Goal: Transaction & Acquisition: Obtain resource

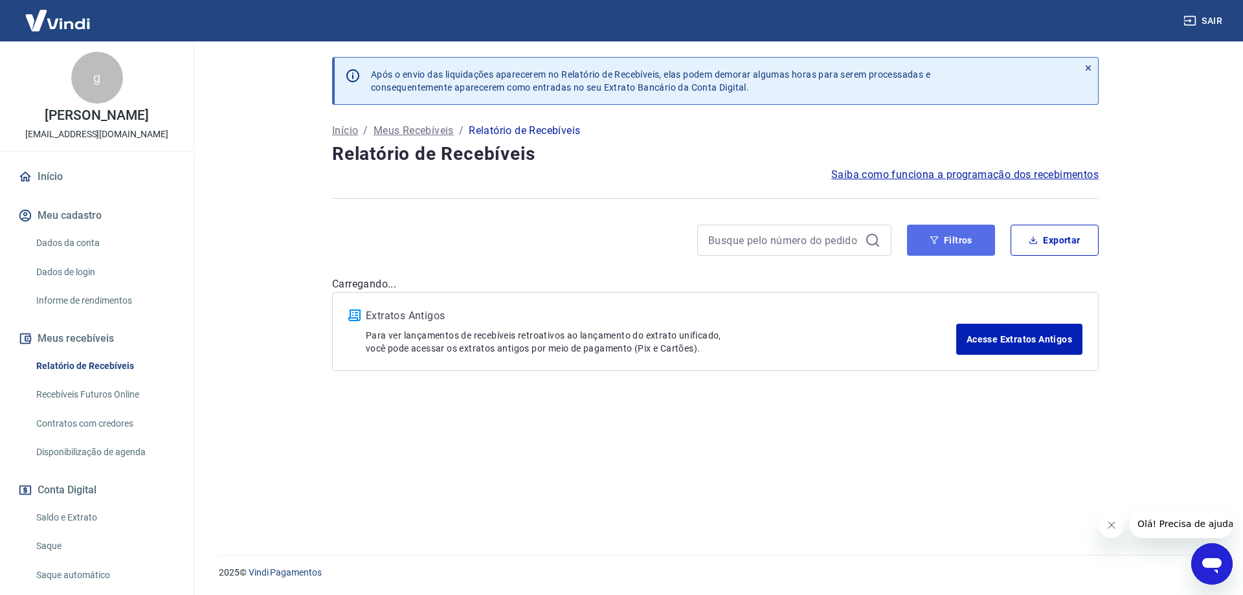
click at [940, 242] on button "Filtros" at bounding box center [951, 240] width 88 height 31
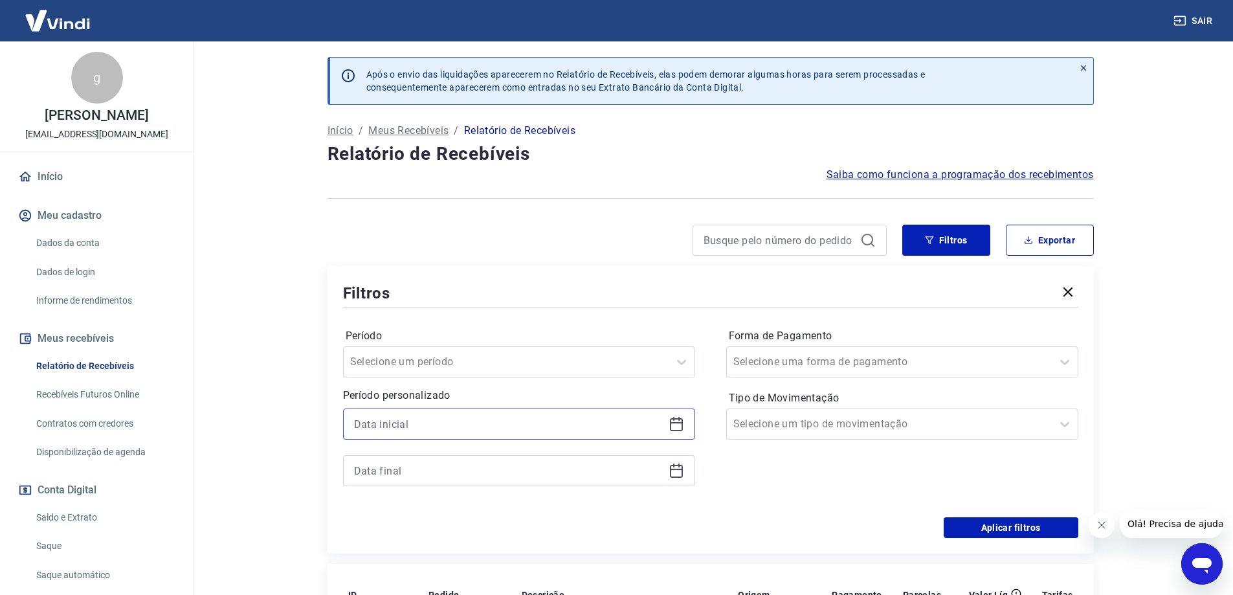
click at [598, 431] on input at bounding box center [508, 423] width 309 height 19
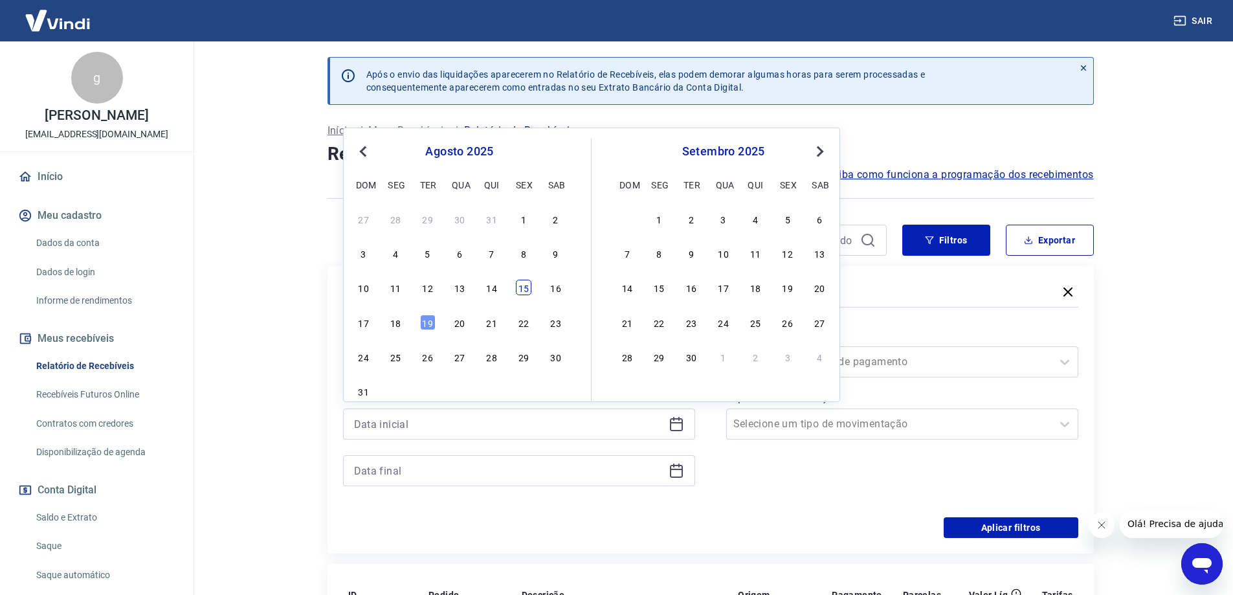
click at [524, 285] on div "15" at bounding box center [524, 288] width 16 height 16
type input "15/08/2025"
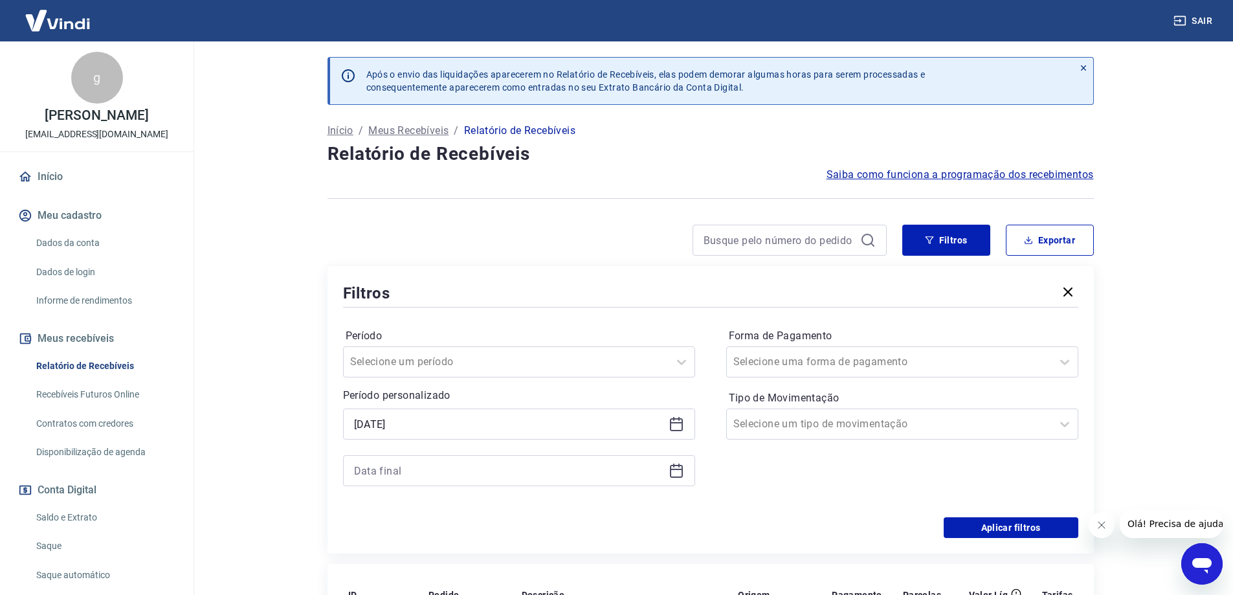
click at [394, 324] on div "Período Selecione um período Período personalizado Selected date: sexta-feira, …" at bounding box center [710, 413] width 735 height 207
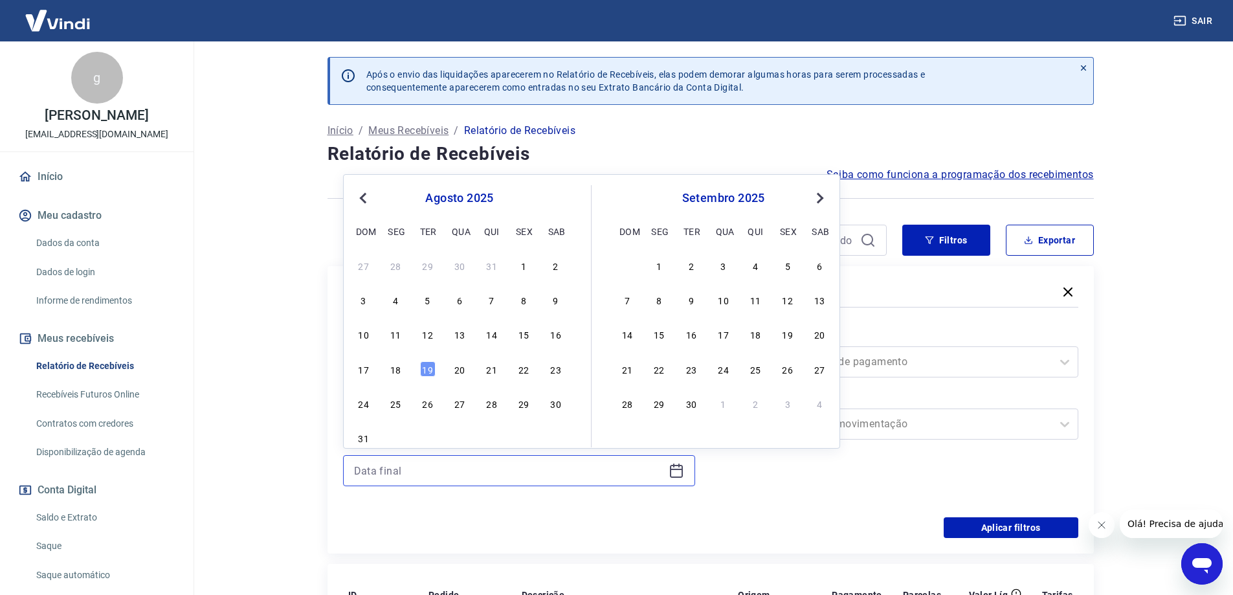
click at [492, 469] on input at bounding box center [508, 470] width 309 height 19
click at [391, 371] on div "18" at bounding box center [396, 369] width 16 height 16
type input "18/08/2025"
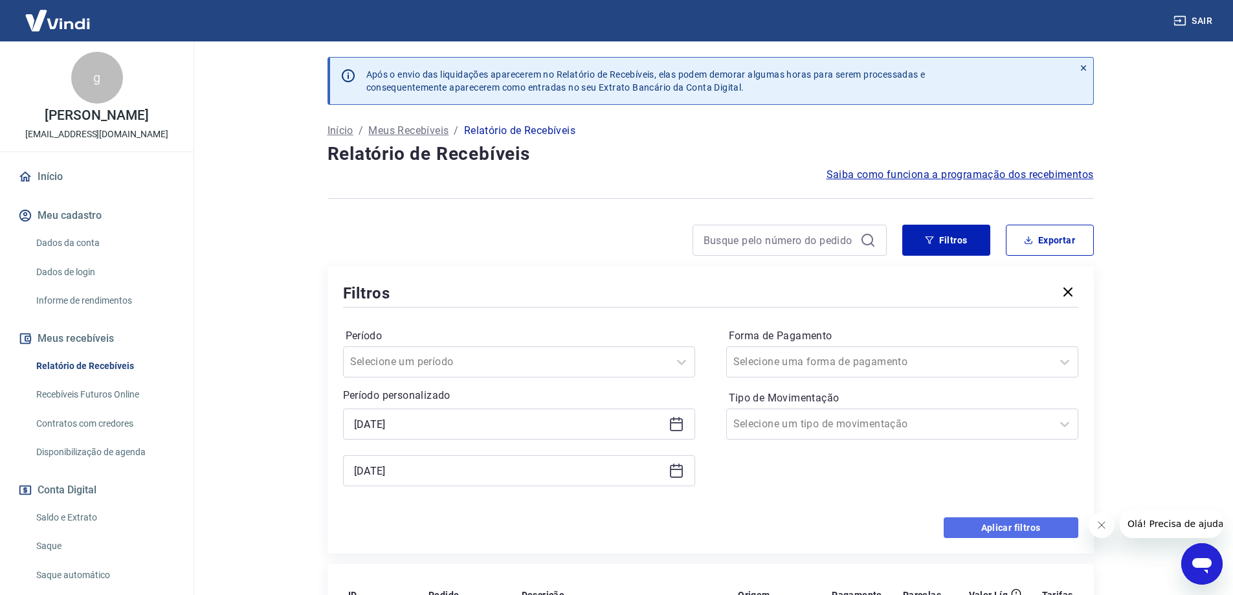
click at [1016, 528] on button "Aplicar filtros" at bounding box center [1011, 527] width 135 height 21
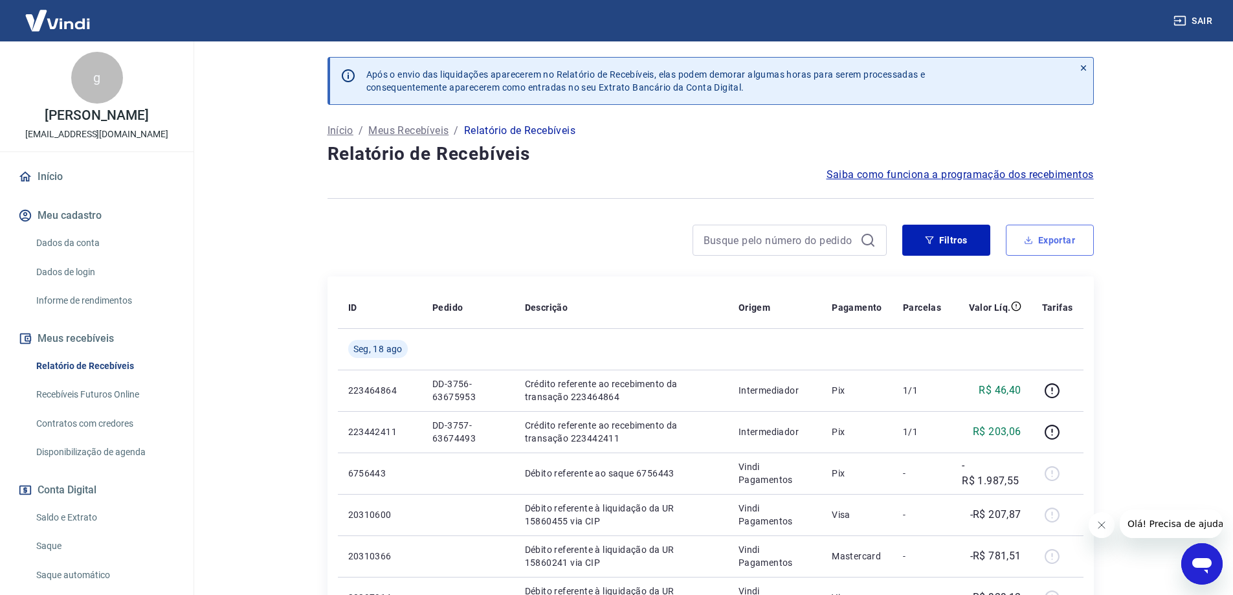
click at [1038, 247] on button "Exportar" at bounding box center [1050, 240] width 88 height 31
type input "15/08/2025"
type input "18/08/2025"
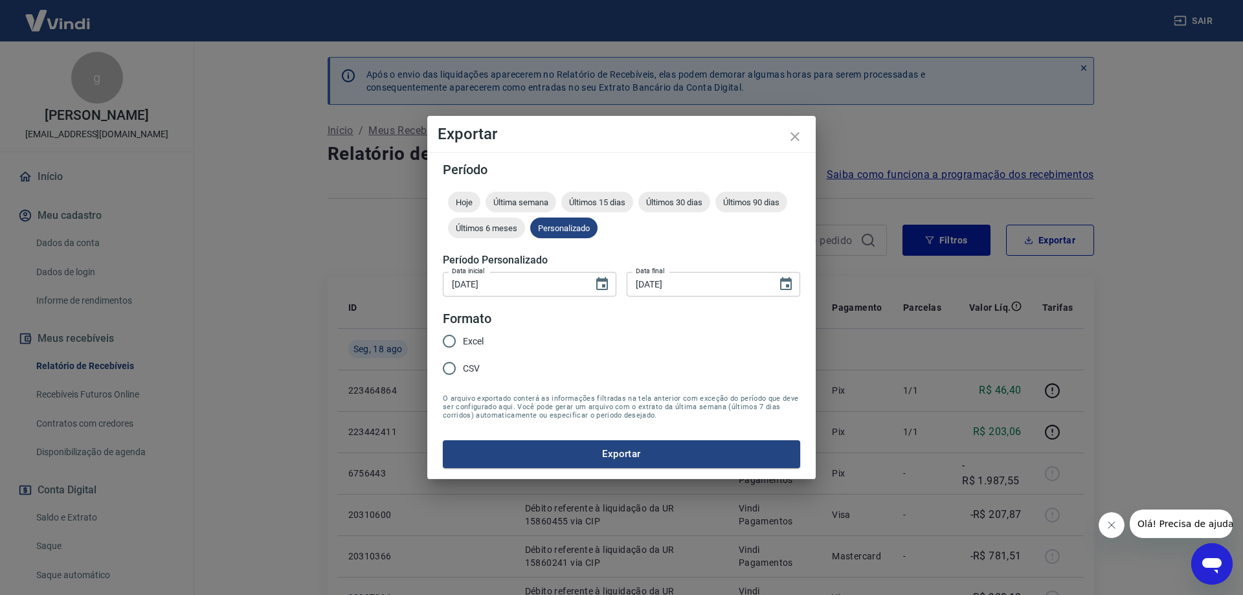
click at [456, 368] on input "CSV" at bounding box center [449, 368] width 27 height 27
radio input "true"
click at [650, 453] on button "Exportar" at bounding box center [621, 453] width 357 height 27
